Goal: Task Accomplishment & Management: Manage account settings

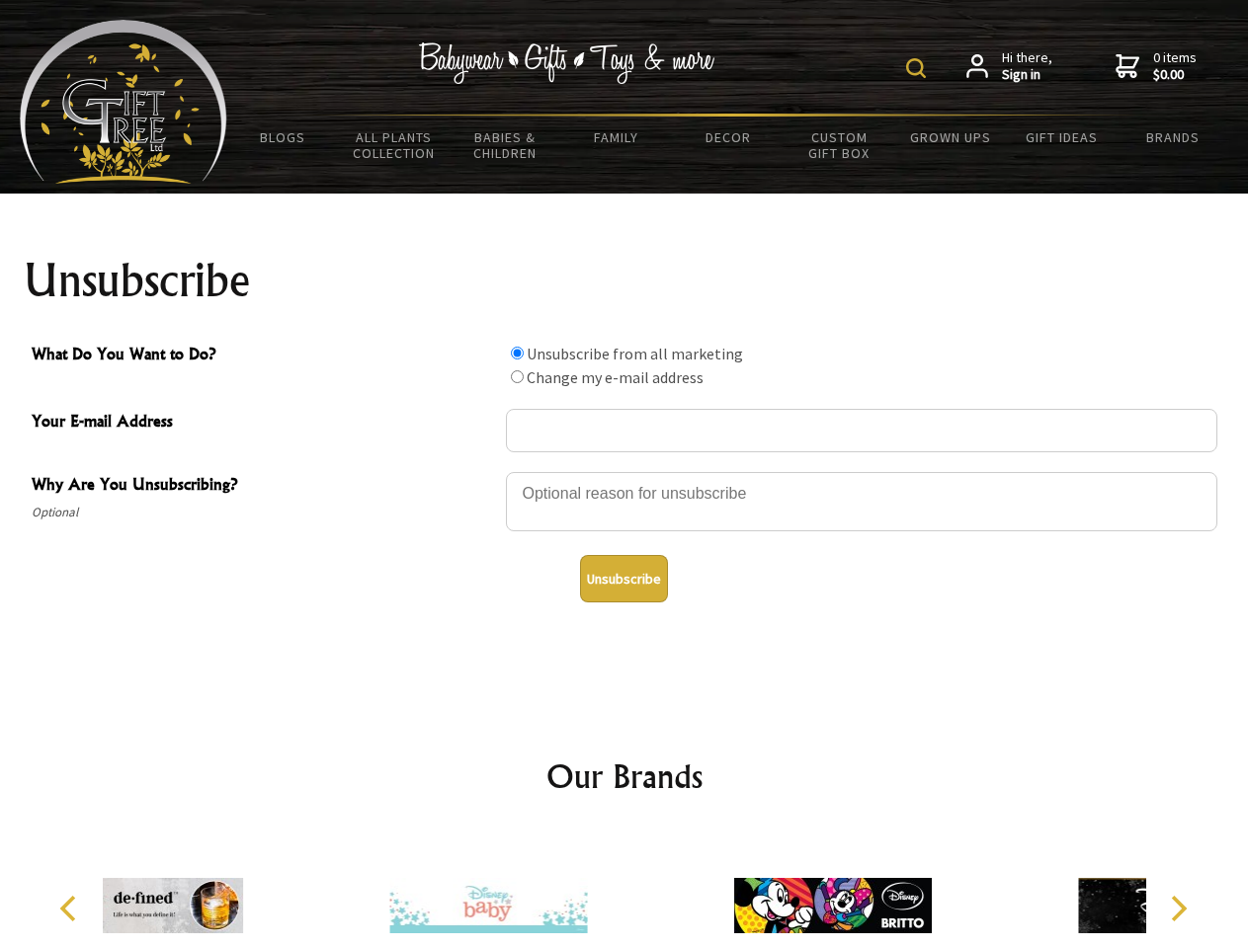
click at [919, 68] on img at bounding box center [916, 68] width 20 height 20
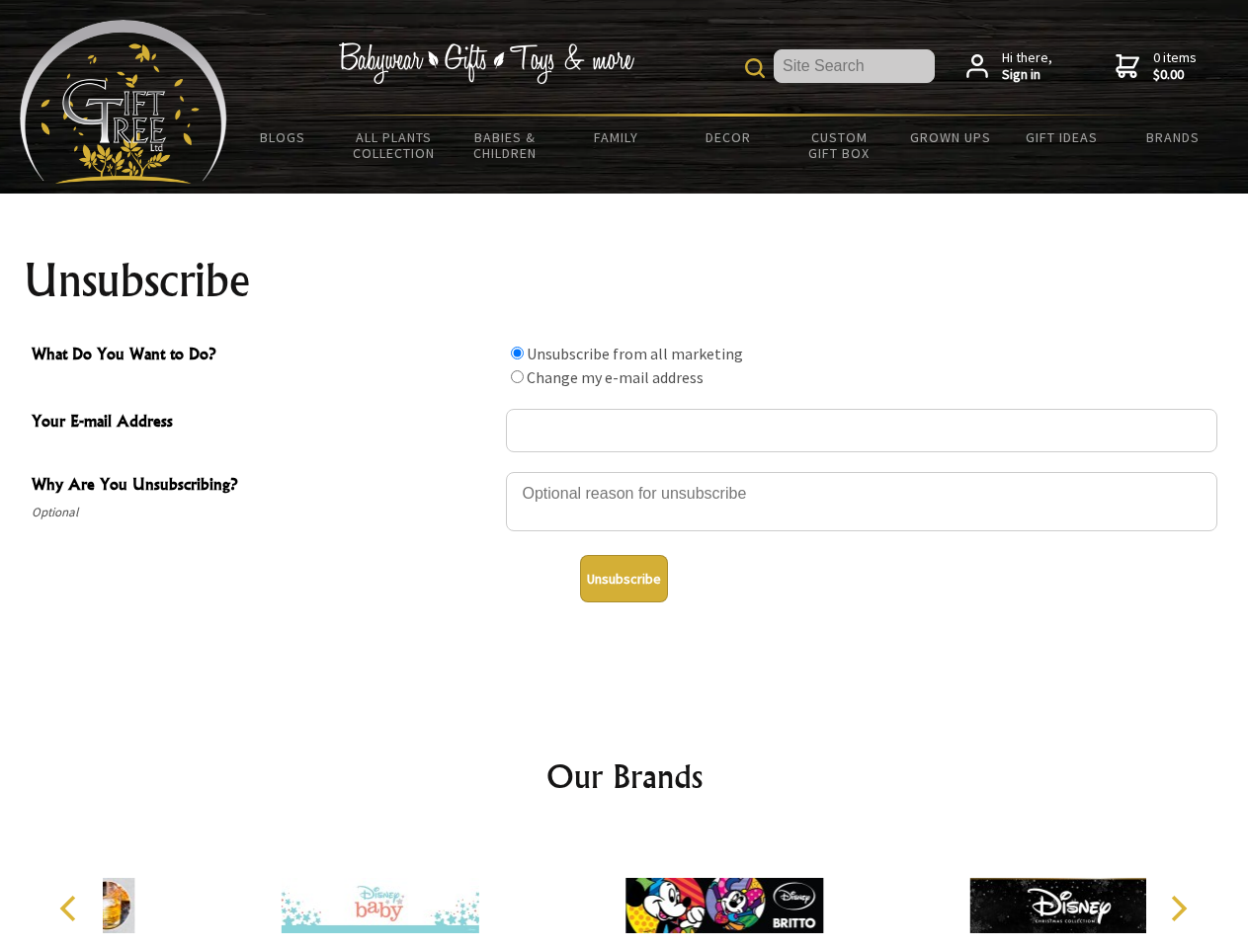
click at [624, 471] on div at bounding box center [861, 504] width 711 height 69
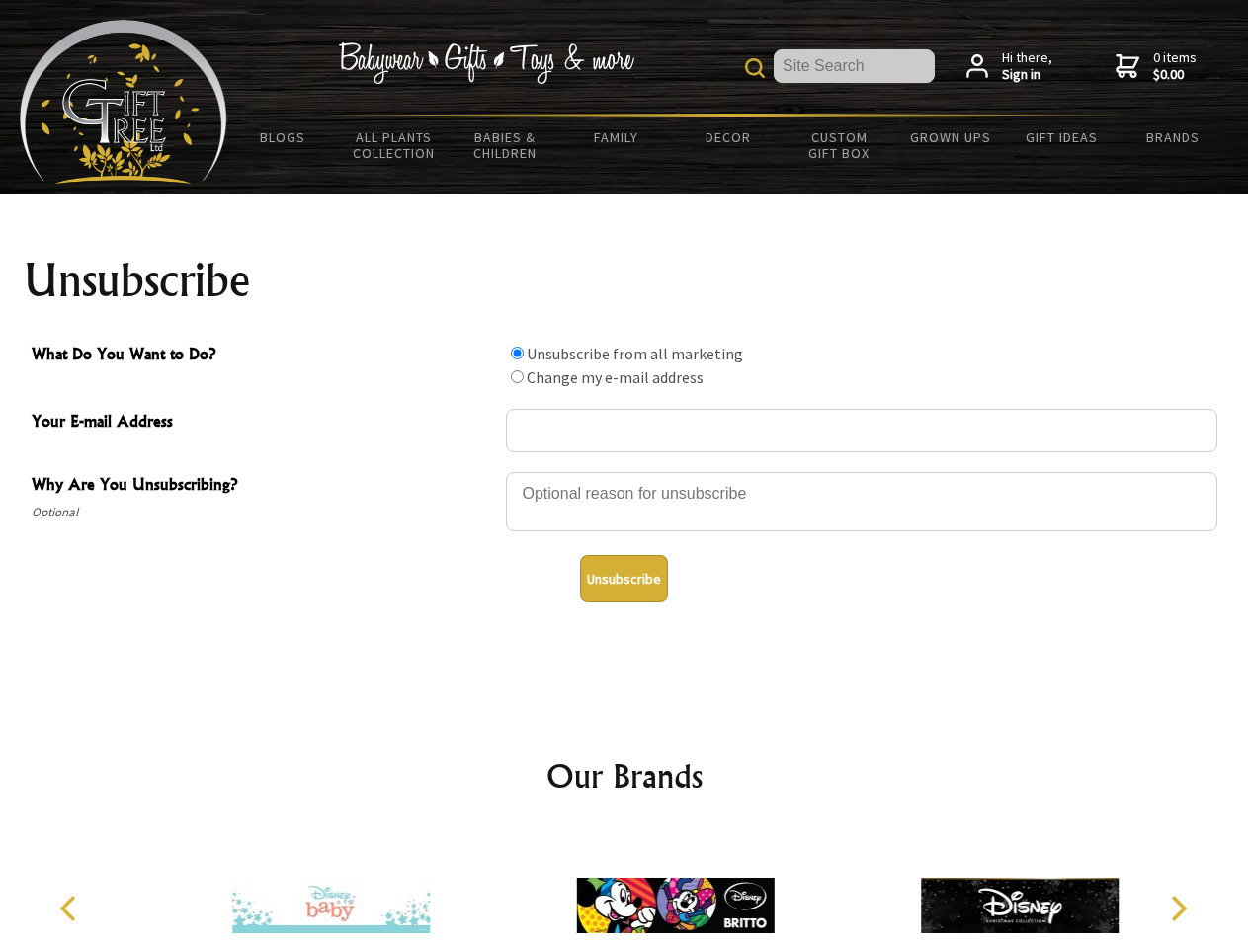
click at [517, 353] on input "What Do You Want to Do?" at bounding box center [517, 353] width 13 height 13
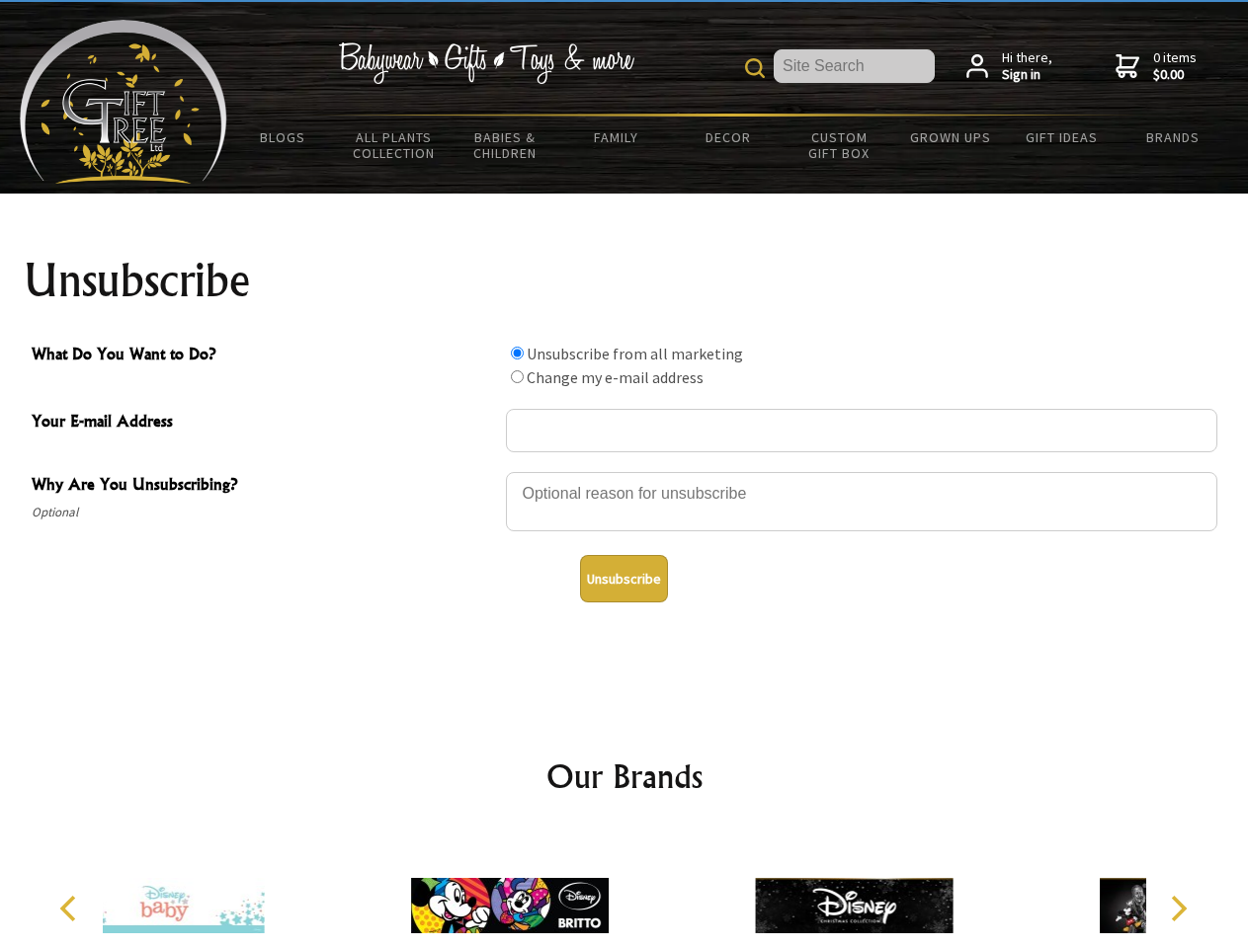
click at [517, 376] on input "What Do You Want to Do?" at bounding box center [517, 376] width 13 height 13
radio input "true"
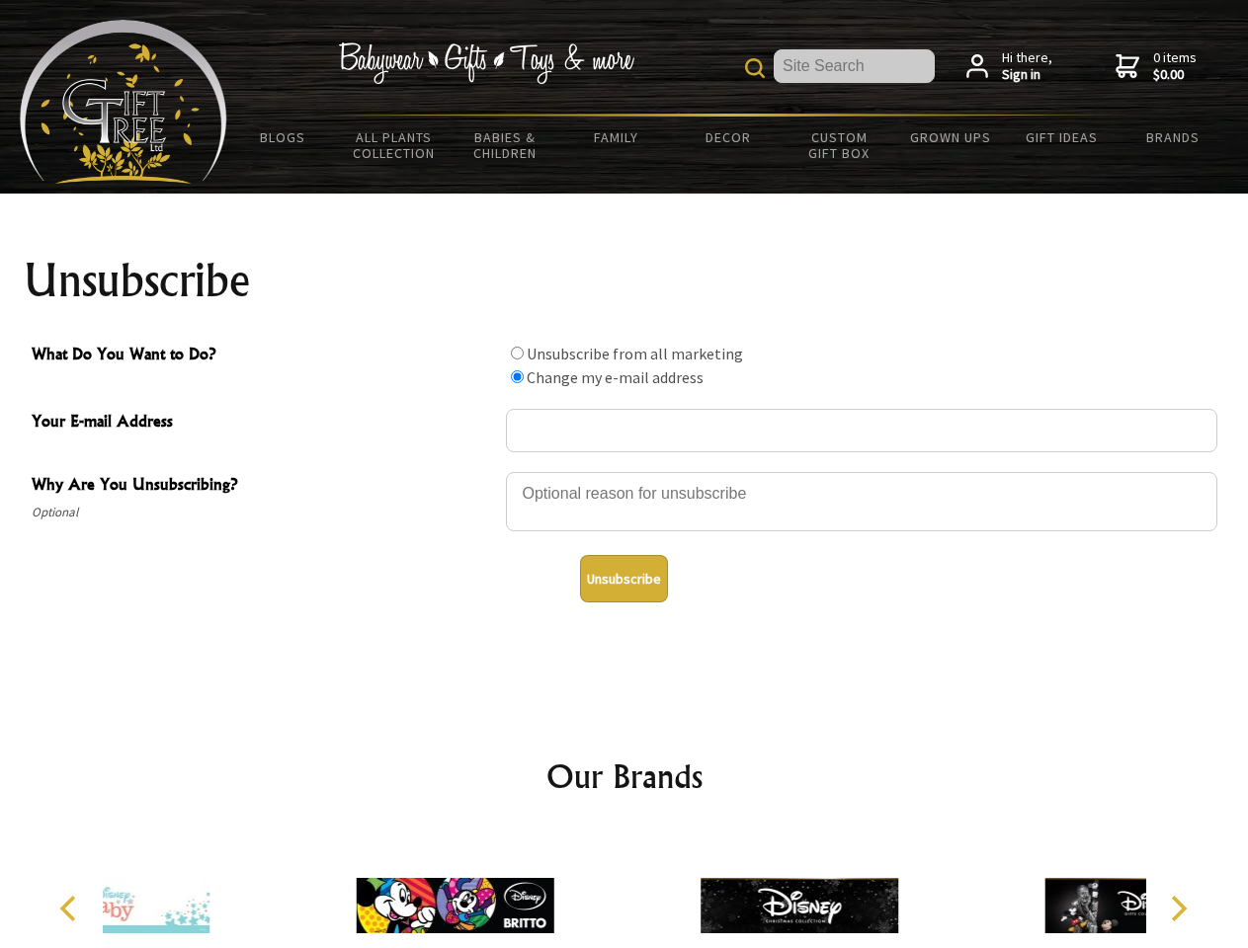
click at [623, 579] on button "Unsubscribe" at bounding box center [624, 578] width 88 height 47
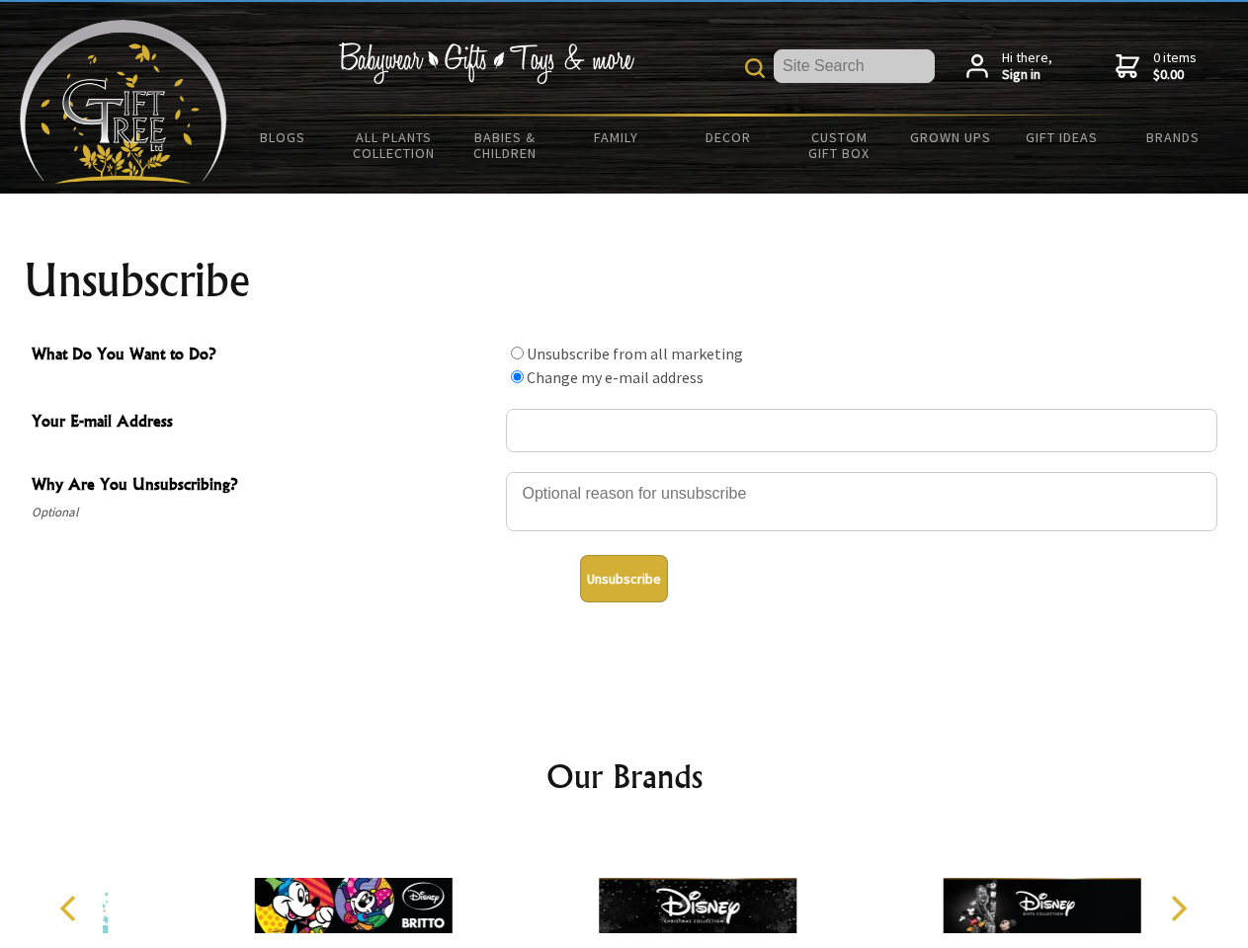
click at [624, 890] on img at bounding box center [698, 906] width 198 height 148
click at [71, 909] on icon "Previous" at bounding box center [70, 909] width 26 height 26
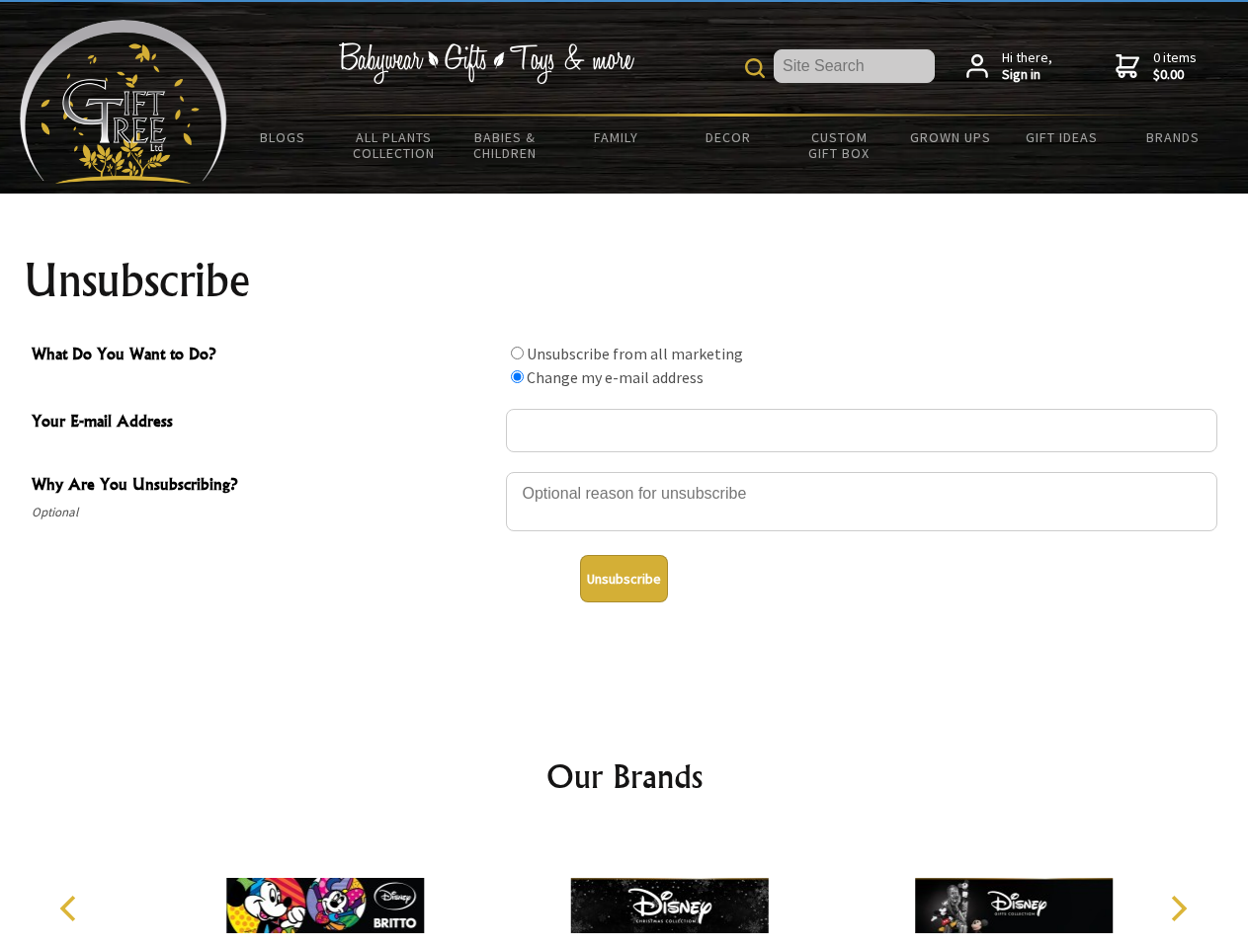
click at [1177, 909] on icon "Next" at bounding box center [1177, 909] width 26 height 26
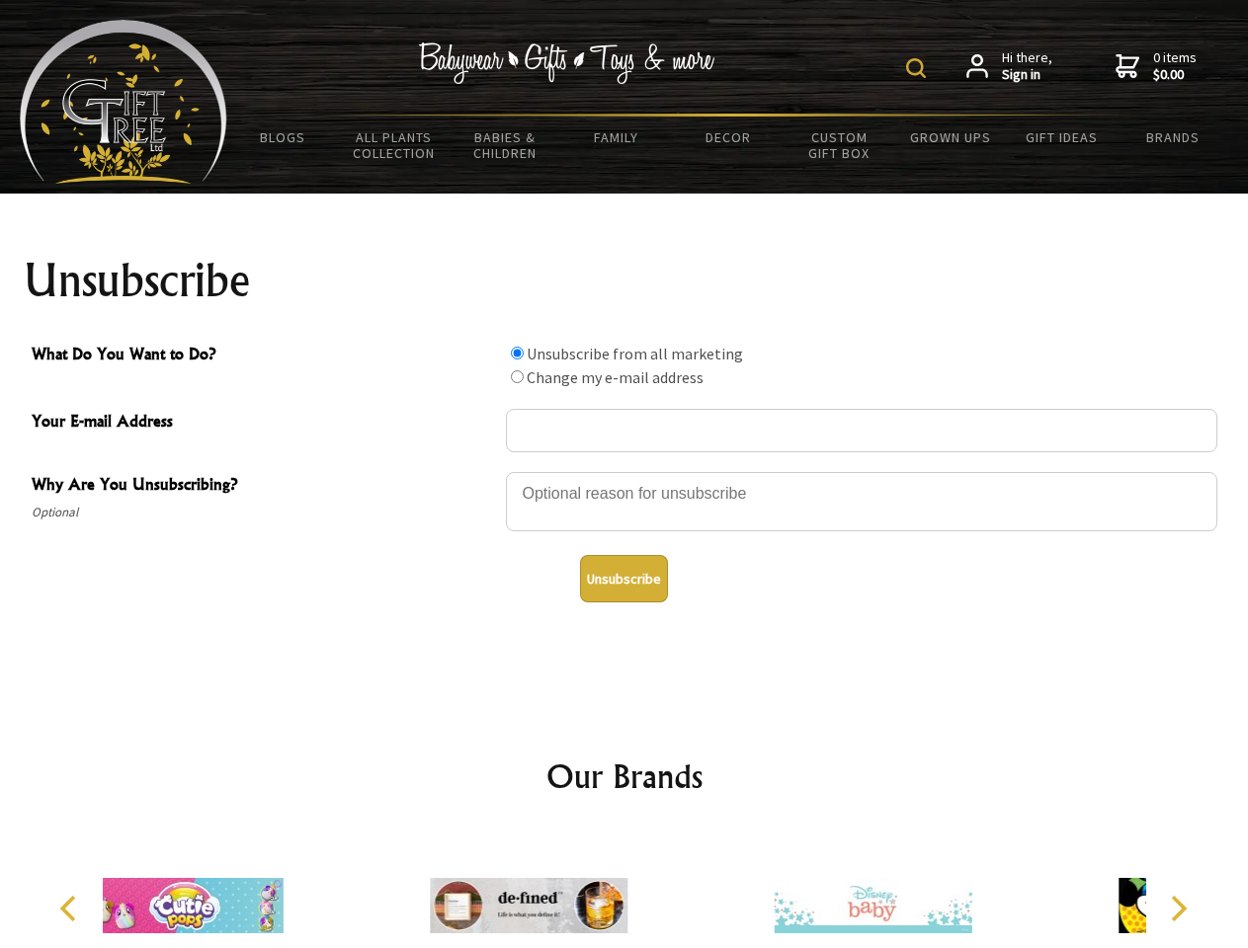
click at [919, 68] on img at bounding box center [916, 68] width 20 height 20
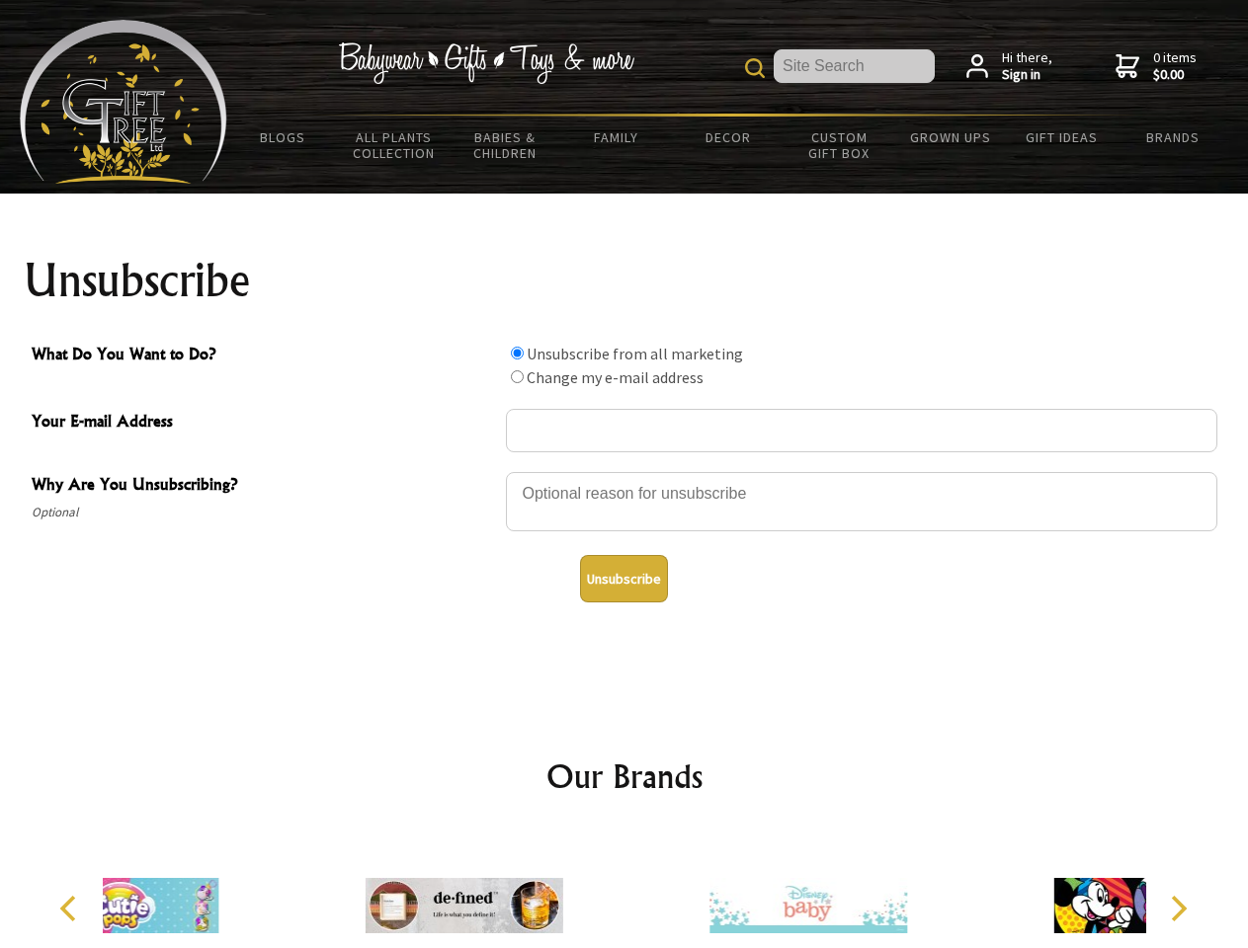
click at [624, 471] on div at bounding box center [861, 504] width 711 height 69
click at [517, 353] on input "What Do You Want to Do?" at bounding box center [517, 353] width 13 height 13
click at [517, 376] on input "What Do You Want to Do?" at bounding box center [517, 376] width 13 height 13
radio input "true"
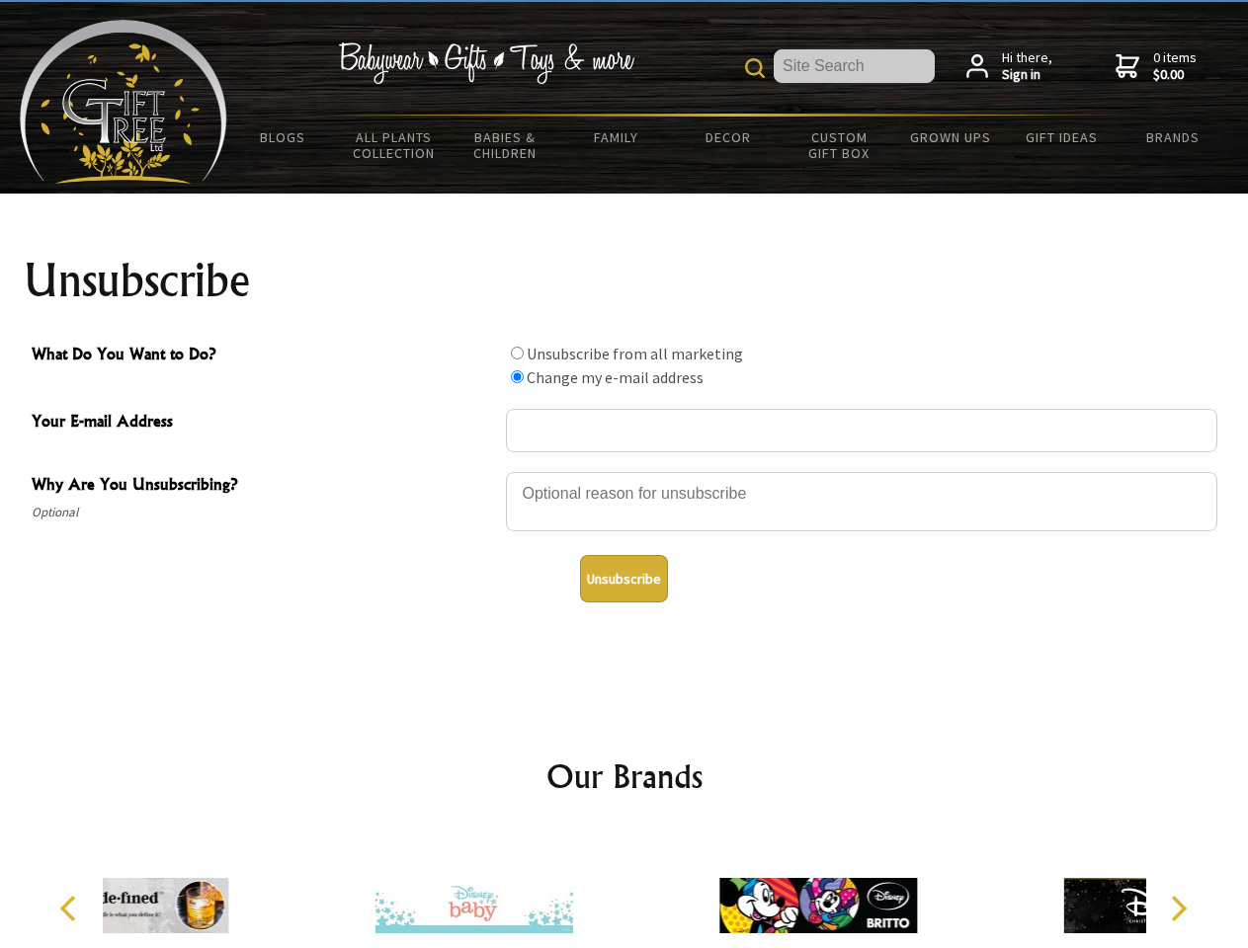
click at [623, 579] on button "Unsubscribe" at bounding box center [624, 578] width 88 height 47
click at [71, 909] on icon "Previous" at bounding box center [70, 909] width 26 height 26
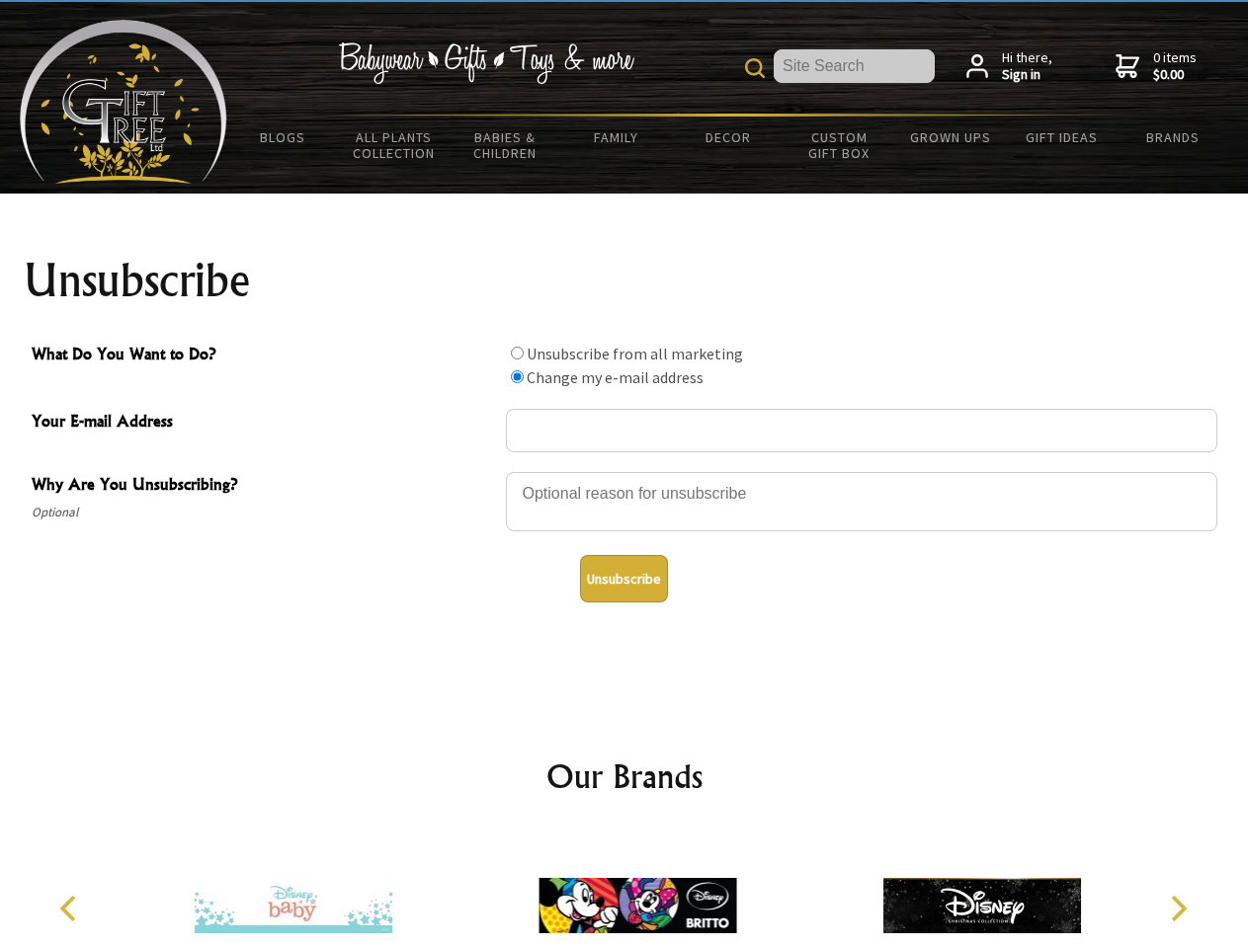
click at [1177, 909] on icon "Next" at bounding box center [1177, 909] width 26 height 26
